Goal: Contribute content: Add original content to the website for others to see

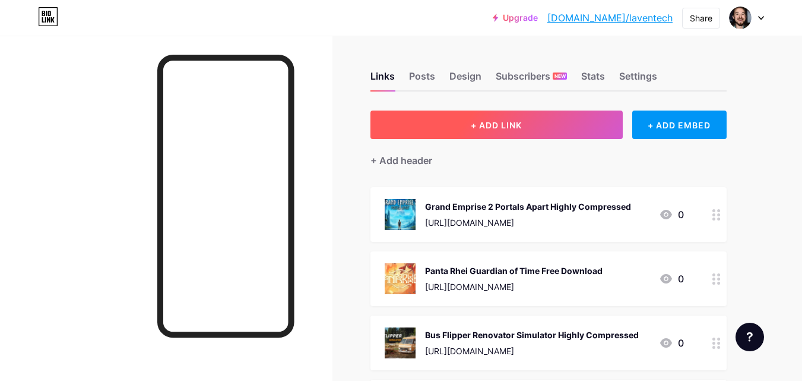
click at [393, 116] on button "+ ADD LINK" at bounding box center [497, 124] width 252 height 29
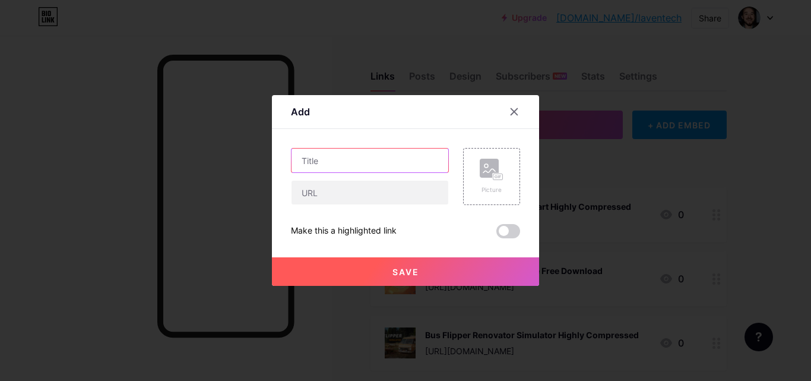
click at [365, 155] on input "text" at bounding box center [370, 160] width 157 height 24
paste input "[URL][DOMAIN_NAME]"
type input "[URL][DOMAIN_NAME]"
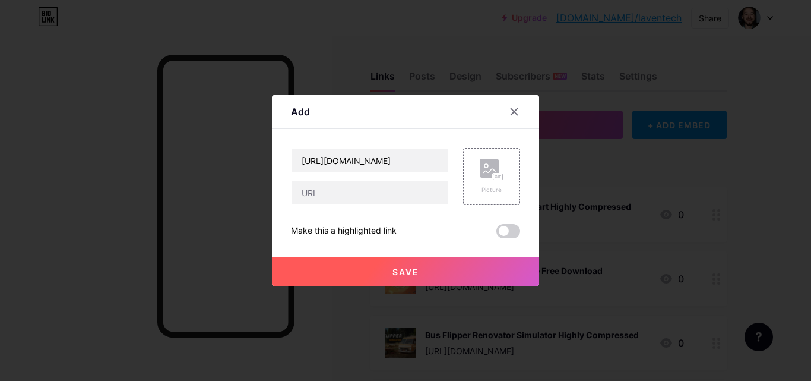
click at [360, 180] on div at bounding box center [370, 192] width 158 height 25
click at [360, 184] on input "text" at bounding box center [370, 193] width 157 height 24
paste input "[URL][DOMAIN_NAME]"
type input "[URL][DOMAIN_NAME]"
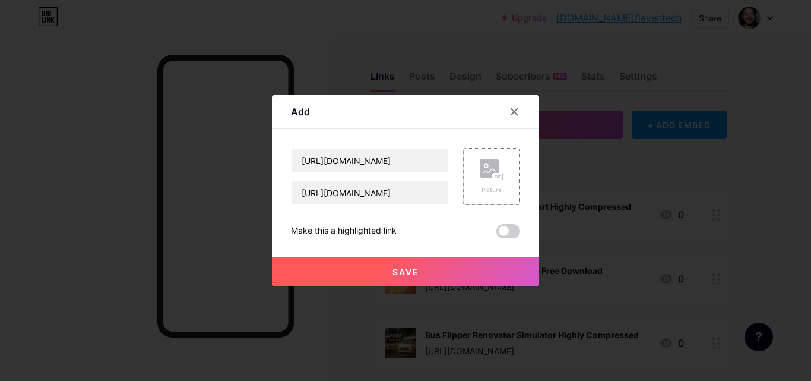
scroll to position [0, 0]
click at [463, 169] on div "Picture" at bounding box center [491, 176] width 57 height 57
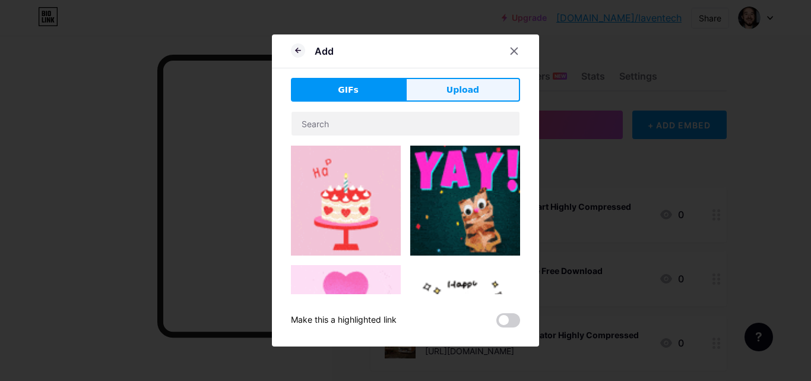
click at [442, 99] on button "Upload" at bounding box center [463, 90] width 115 height 24
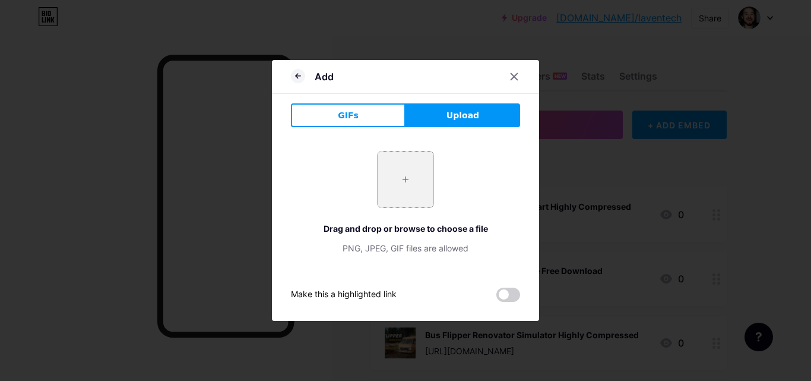
click at [410, 172] on input "file" at bounding box center [406, 179] width 56 height 56
type input "C:\fakepath\A Few Quick Matches_1_11zon.webp"
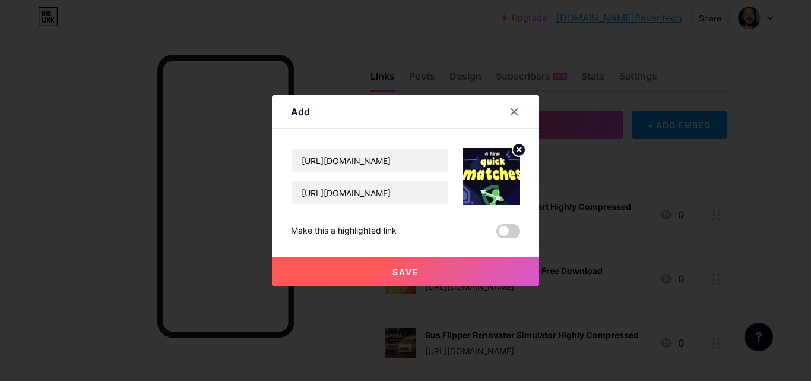
click at [422, 172] on div "[URL][DOMAIN_NAME]" at bounding box center [370, 160] width 158 height 25
click at [419, 163] on input "[URL][DOMAIN_NAME]" at bounding box center [370, 160] width 157 height 24
type input "A Few Quick Matches Free Download"
click at [427, 268] on button "Save" at bounding box center [405, 271] width 267 height 29
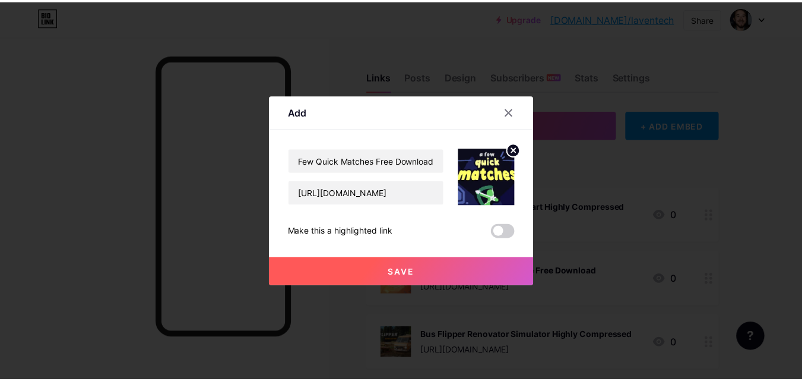
scroll to position [0, 0]
